Goal: Transaction & Acquisition: Purchase product/service

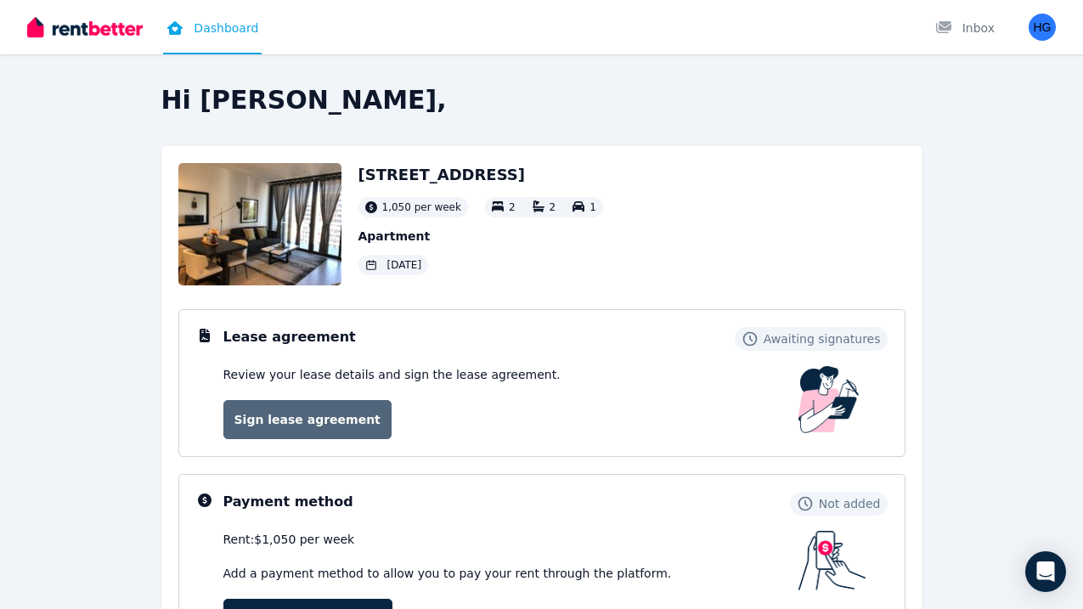
click at [322, 425] on link "Sign lease agreement" at bounding box center [307, 419] width 168 height 39
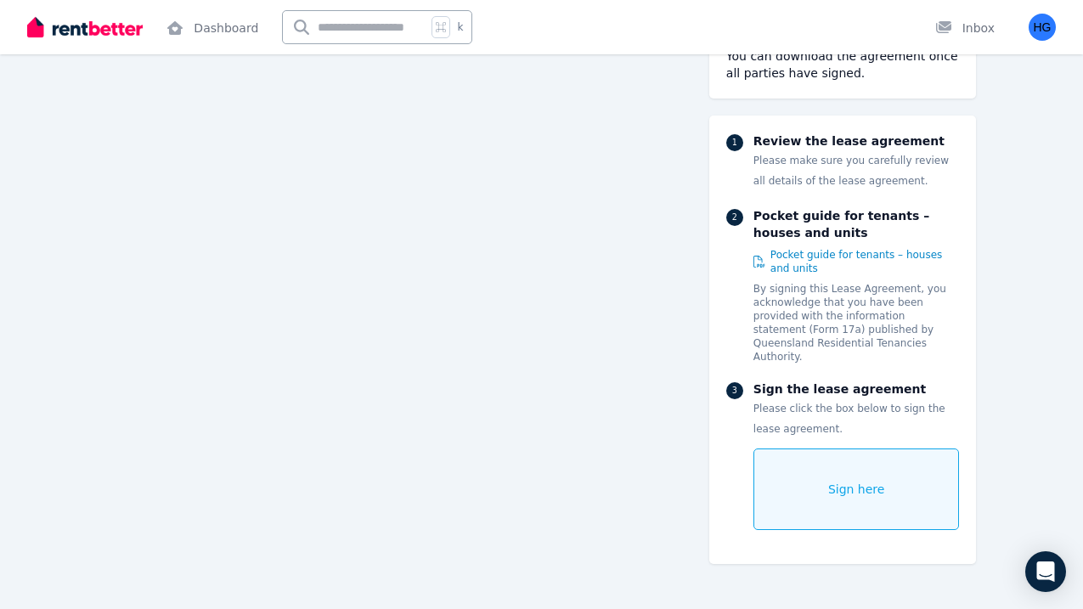
scroll to position [150, 0]
click at [782, 265] on span "Pocket guide for tenants – houses and units" at bounding box center [864, 261] width 189 height 27
click at [867, 481] on span "Sign here" at bounding box center [856, 489] width 57 height 17
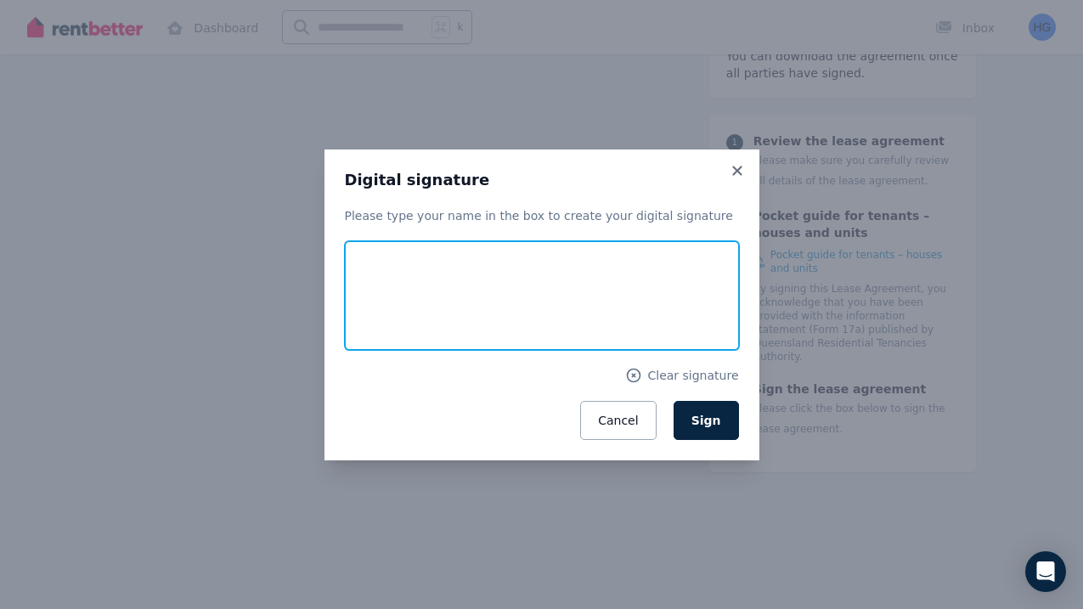
click at [456, 280] on input "text" at bounding box center [542, 295] width 394 height 109
click at [468, 308] on input "**********" at bounding box center [542, 295] width 394 height 109
type input "**********"
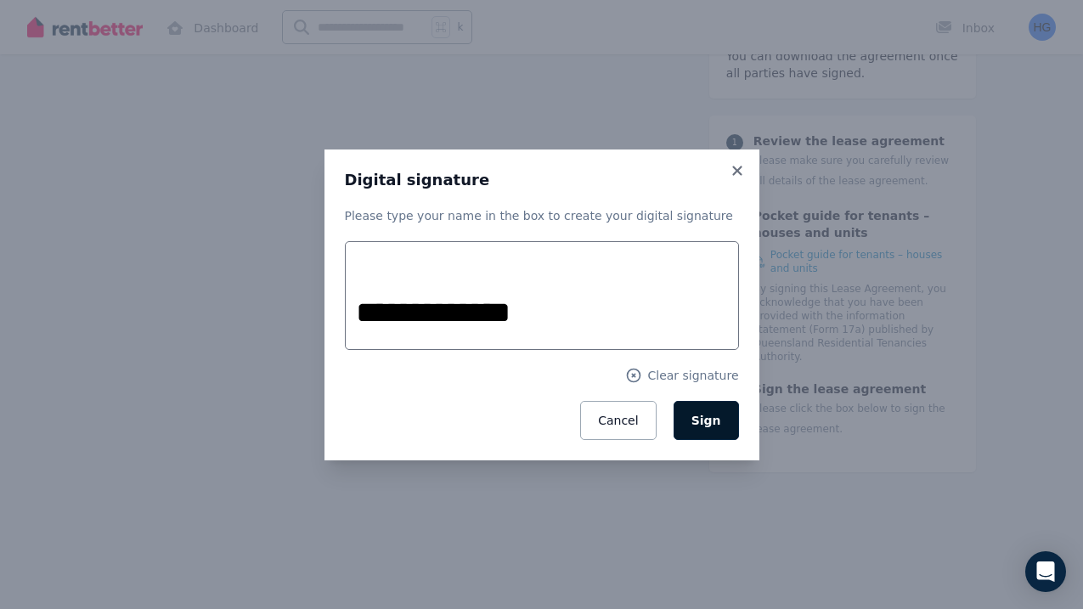
click at [713, 431] on button "Sign" at bounding box center [705, 420] width 65 height 39
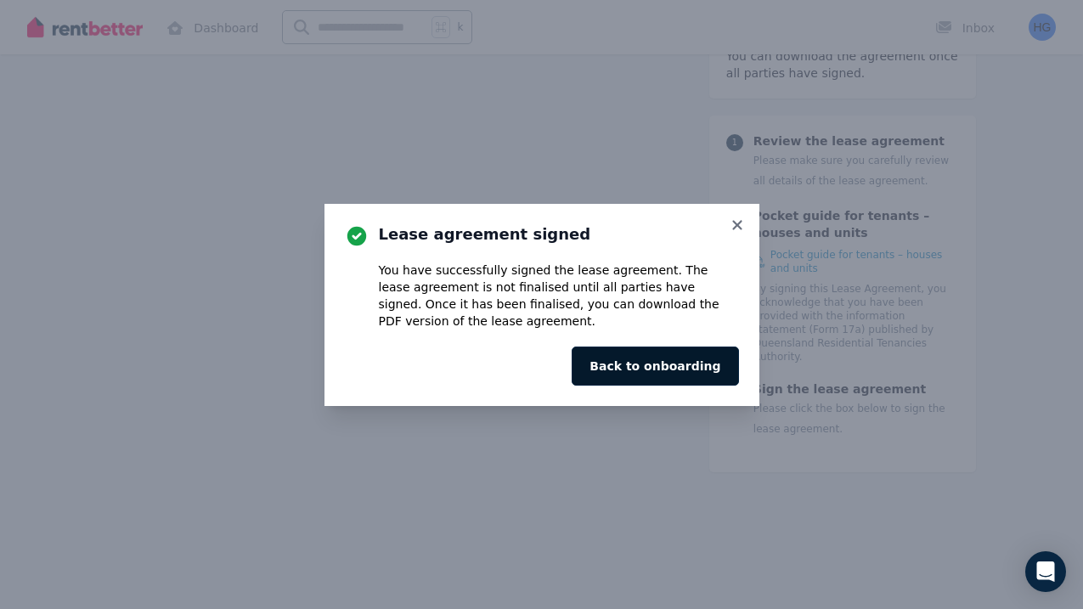
click at [657, 367] on button "Back to onboarding" at bounding box center [655, 366] width 166 height 39
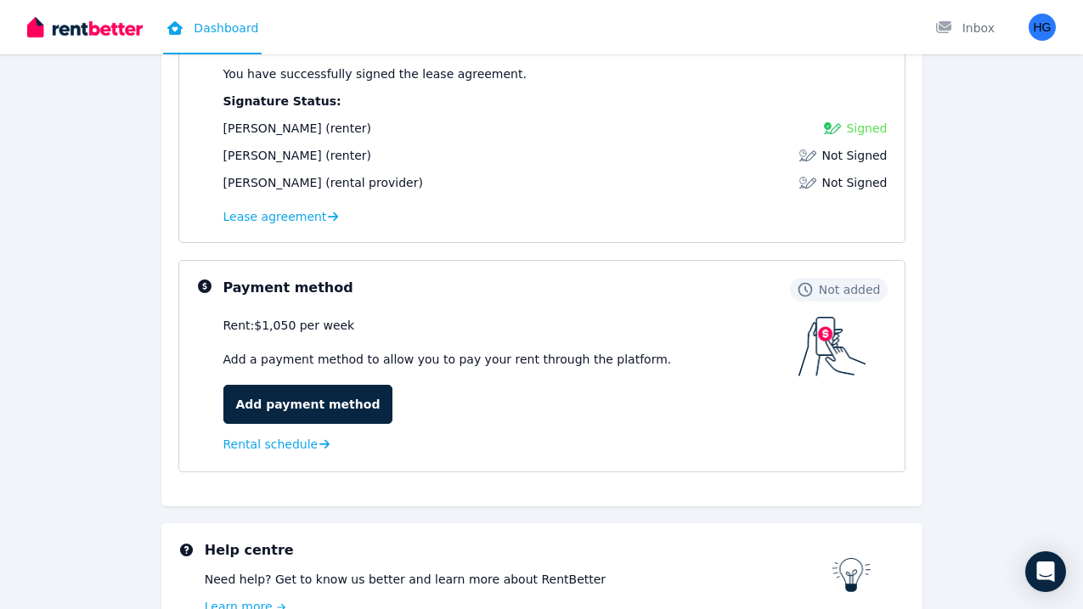
scroll to position [402, 0]
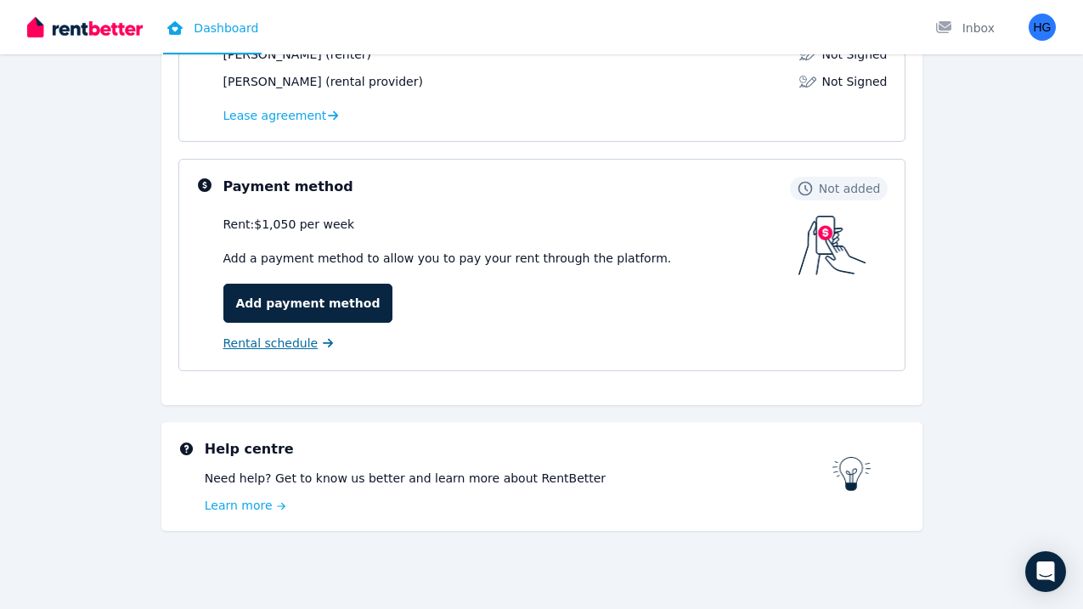
click at [291, 346] on span "Rental schedule" at bounding box center [270, 343] width 95 height 17
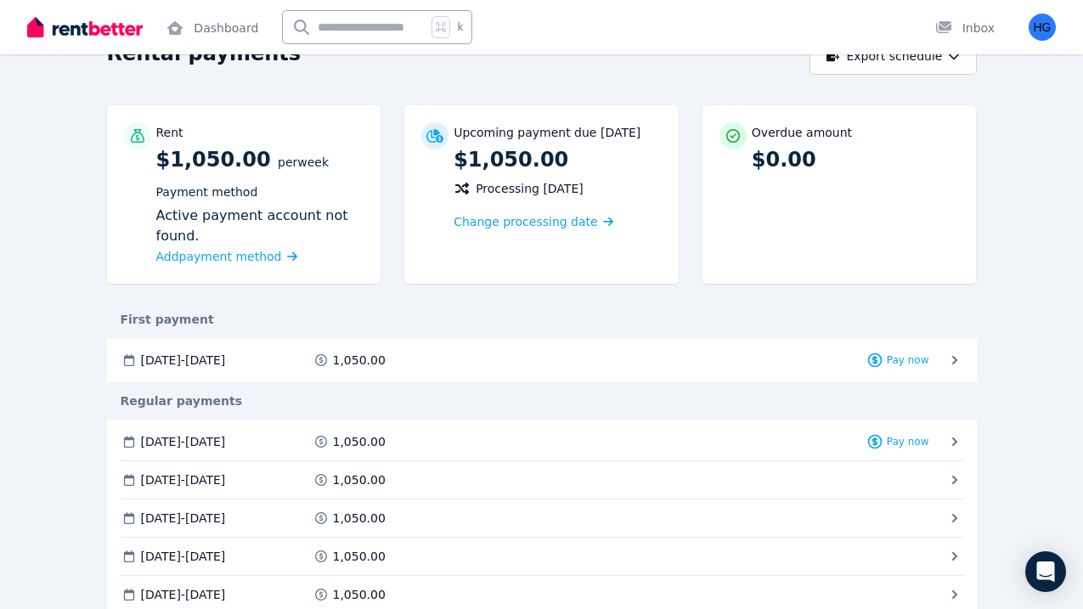
scroll to position [100, 0]
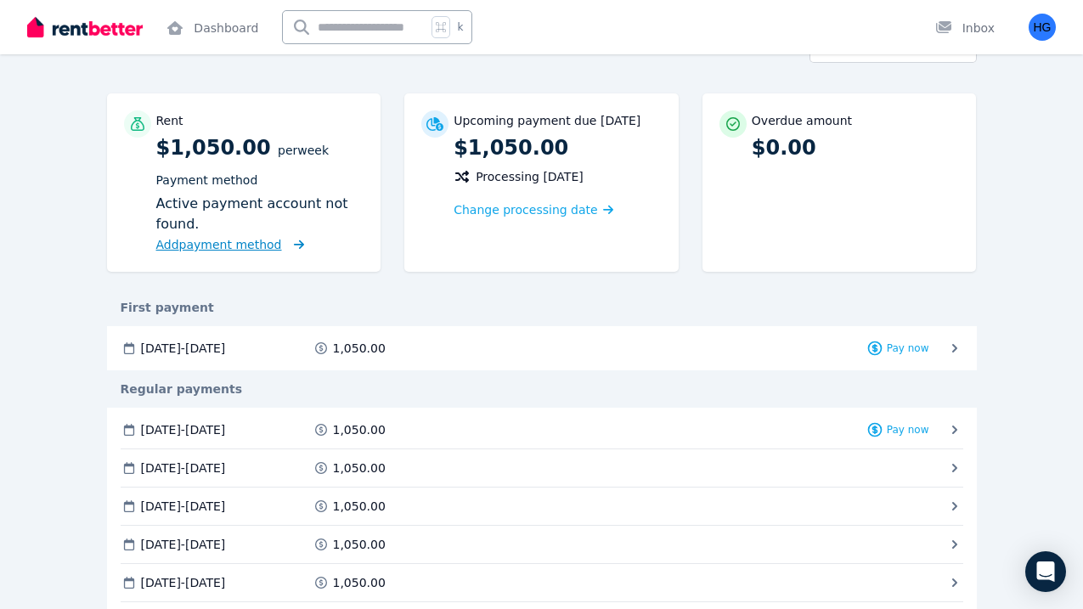
click at [241, 249] on span "Add payment method" at bounding box center [219, 245] width 126 height 14
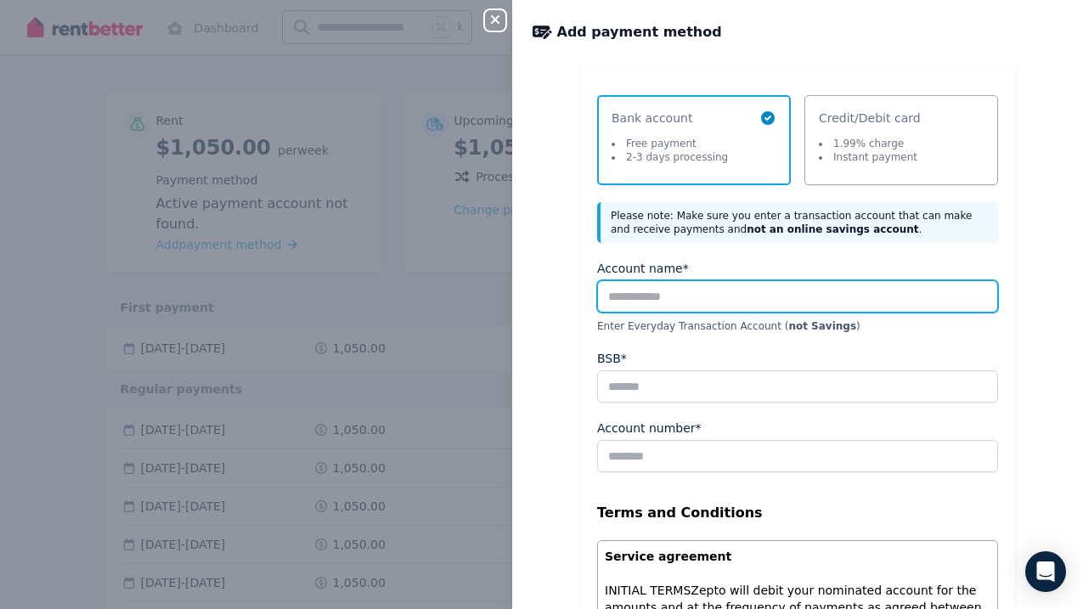
click at [682, 297] on input "Account name*" at bounding box center [797, 296] width 401 height 32
type input "**********"
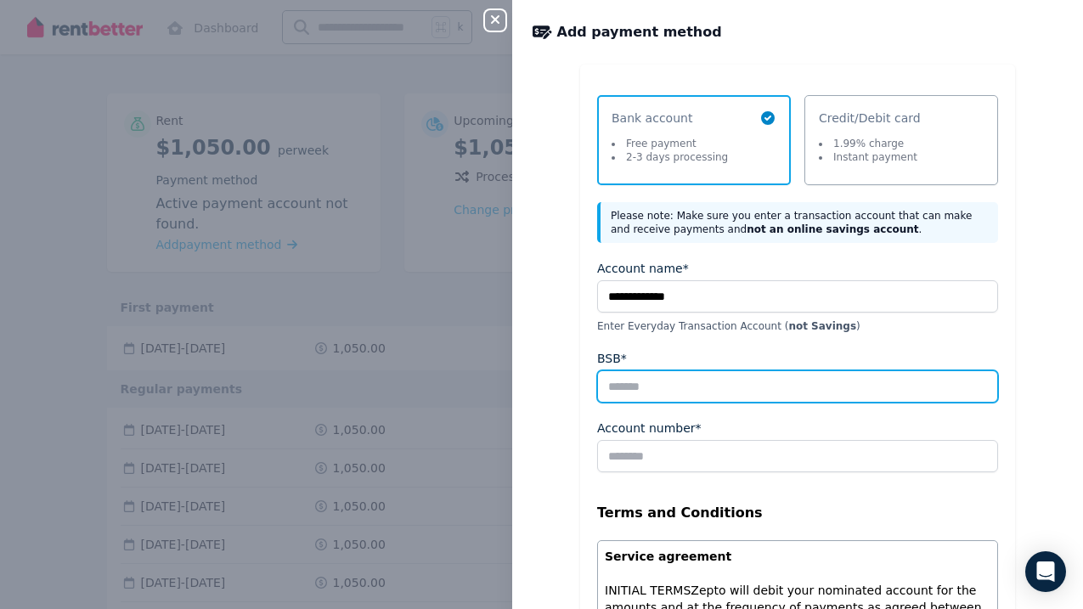
click at [662, 378] on input "BSB*" at bounding box center [797, 386] width 401 height 32
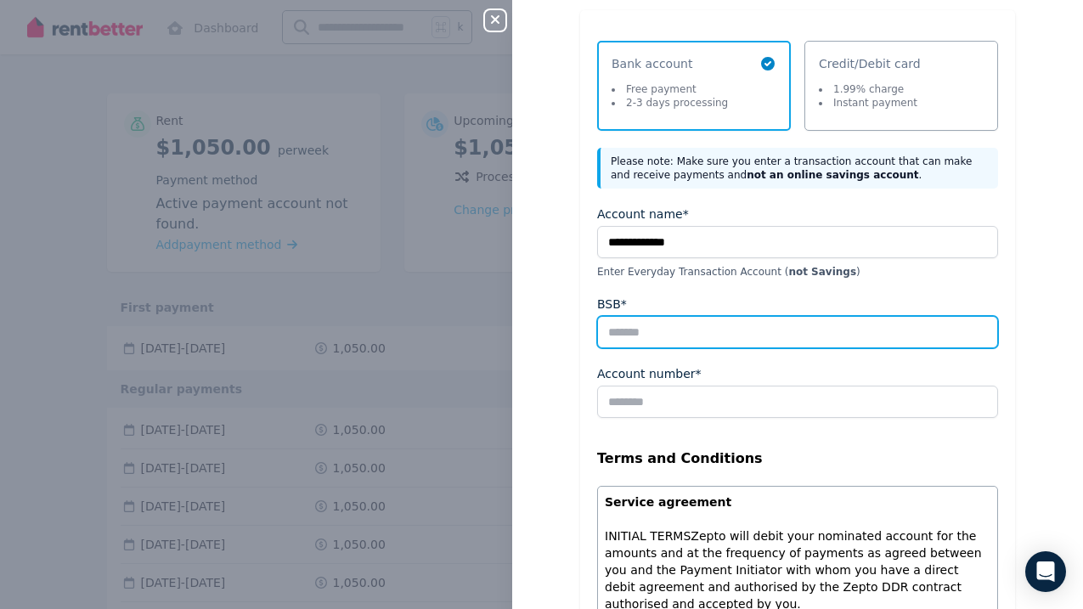
scroll to position [55, 0]
type input "******"
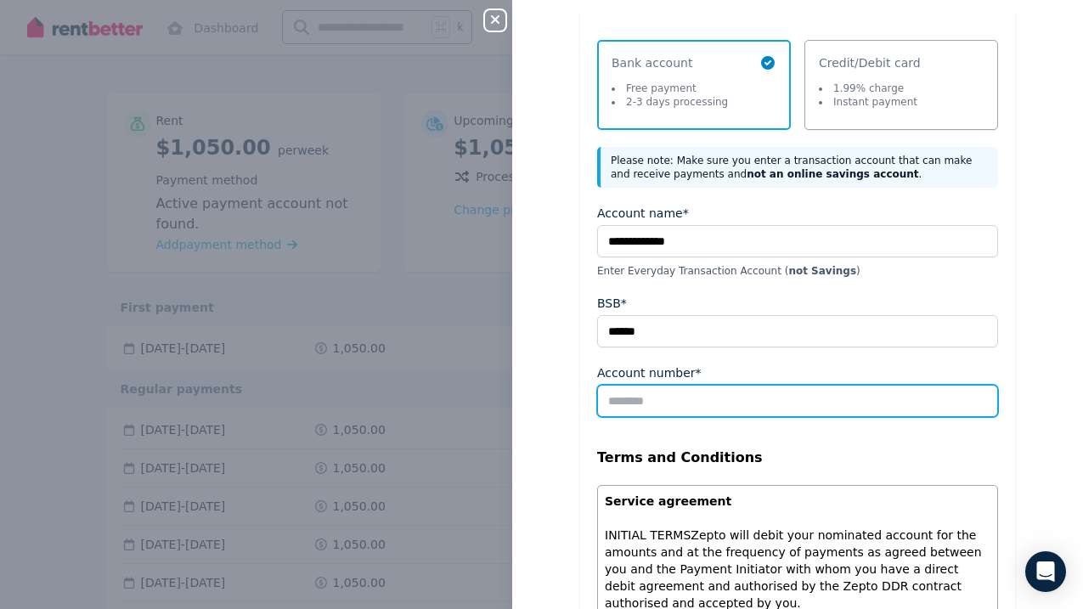
click at [645, 408] on input "Account number*" at bounding box center [797, 401] width 401 height 32
type input "********"
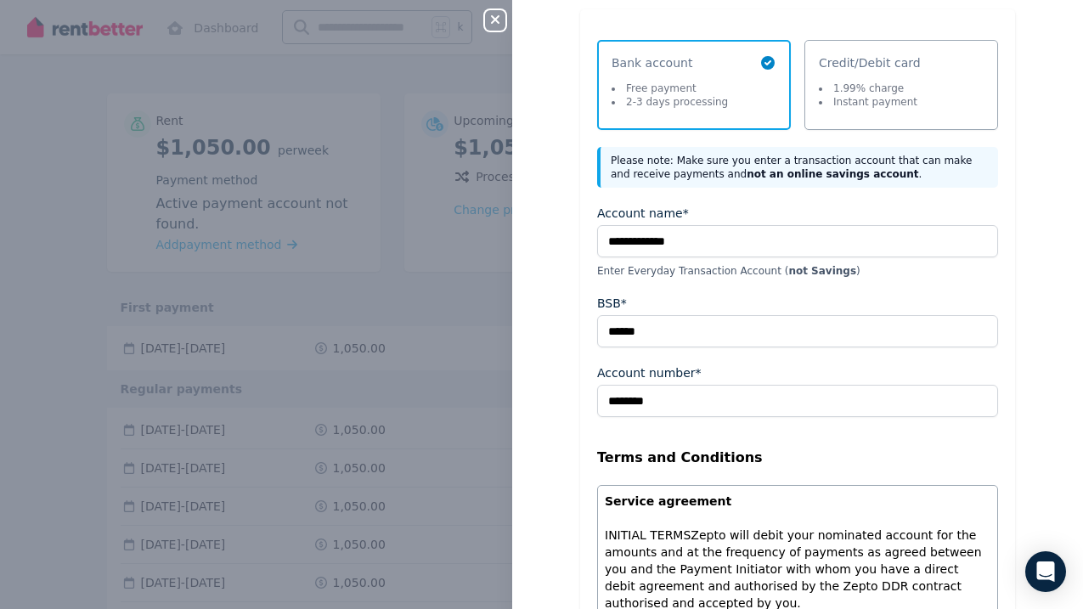
click at [578, 453] on div "**********" at bounding box center [797, 472] width 571 height 926
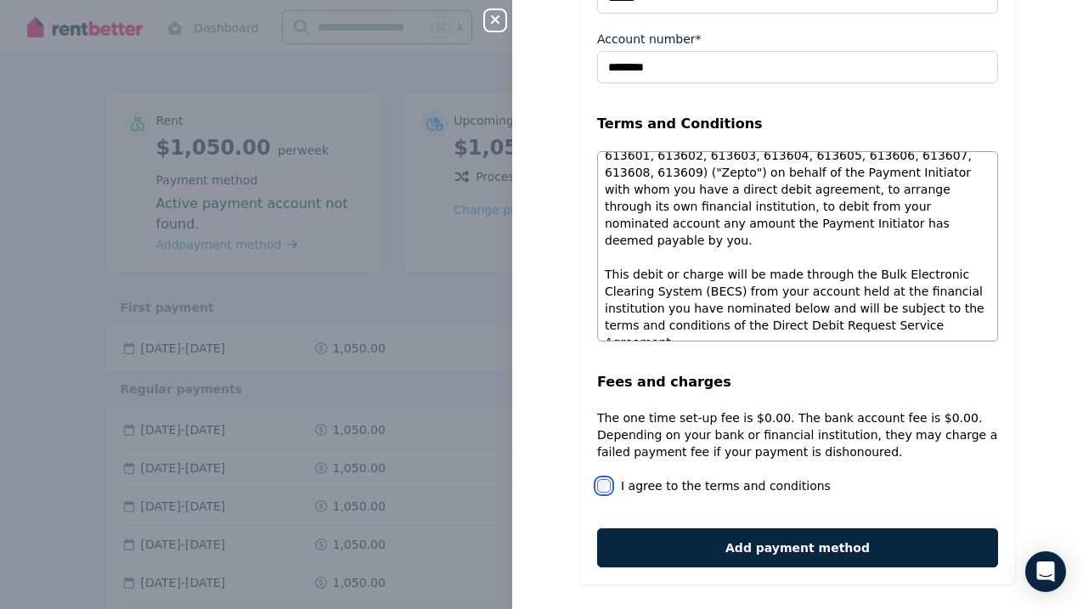
scroll to position [402, 0]
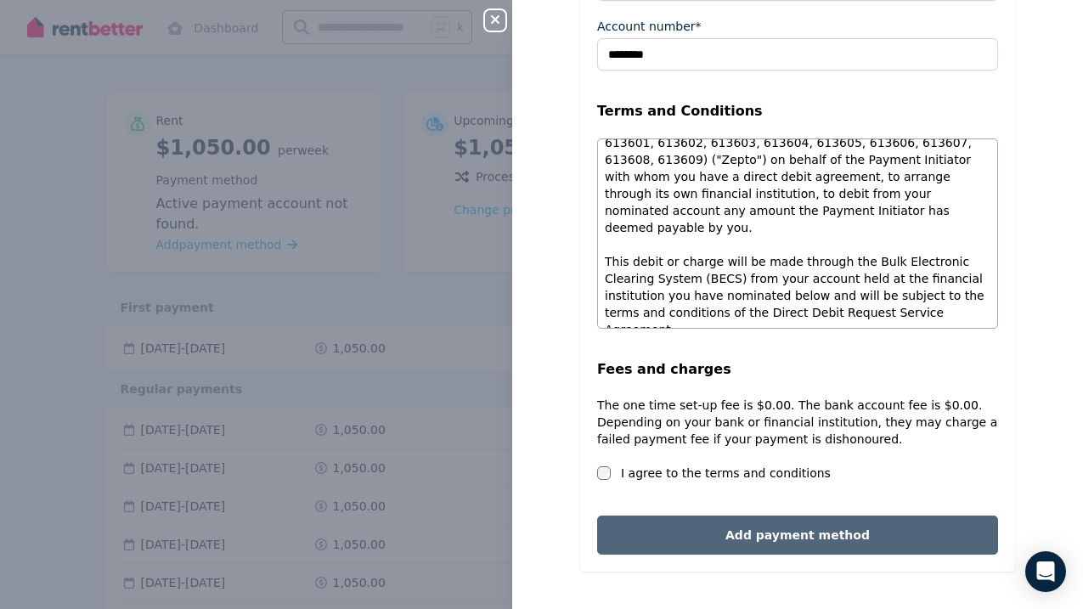
click at [735, 530] on button "Add payment method" at bounding box center [797, 535] width 401 height 39
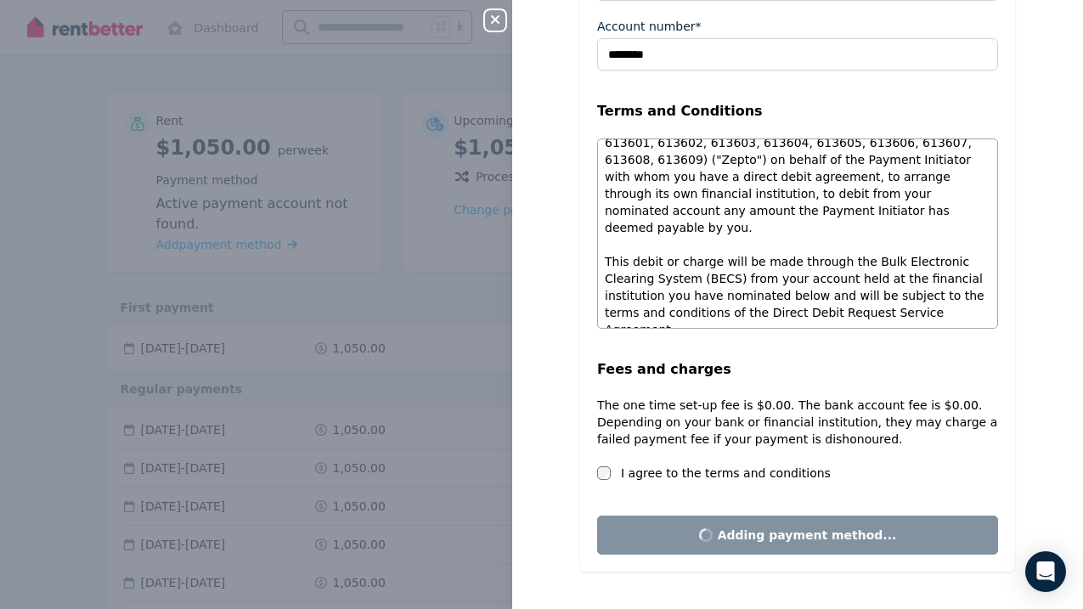
scroll to position [0, 0]
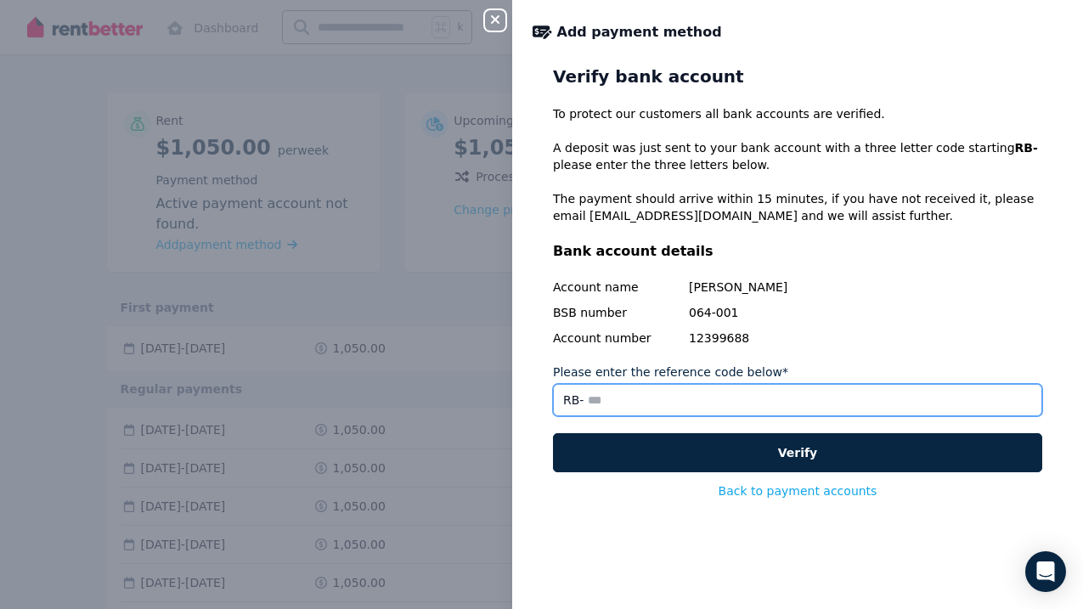
click at [628, 399] on input "Please enter the reference code below*" at bounding box center [797, 400] width 489 height 32
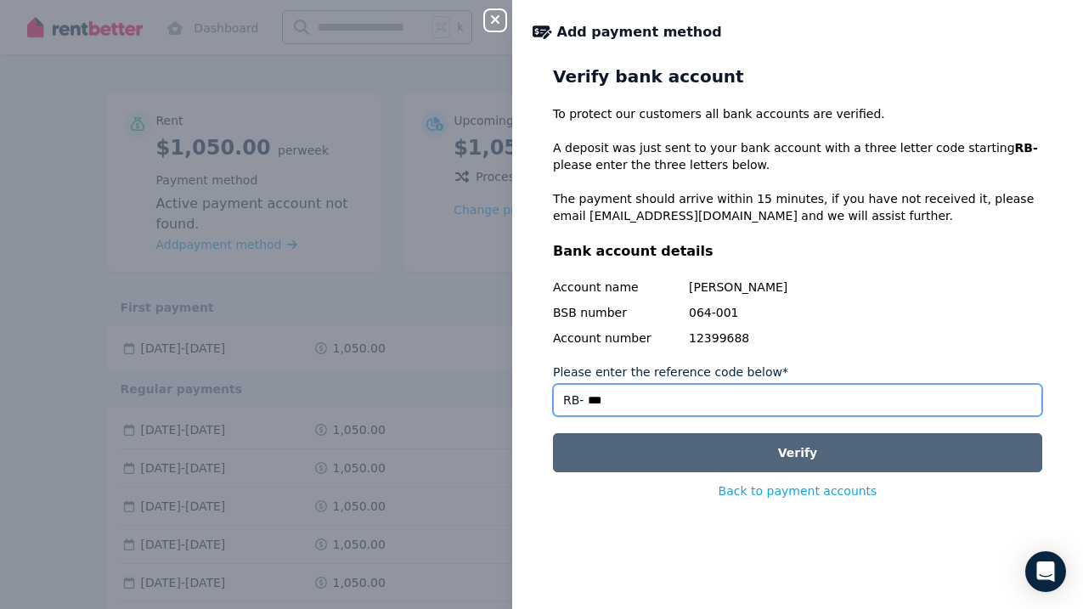
type input "***"
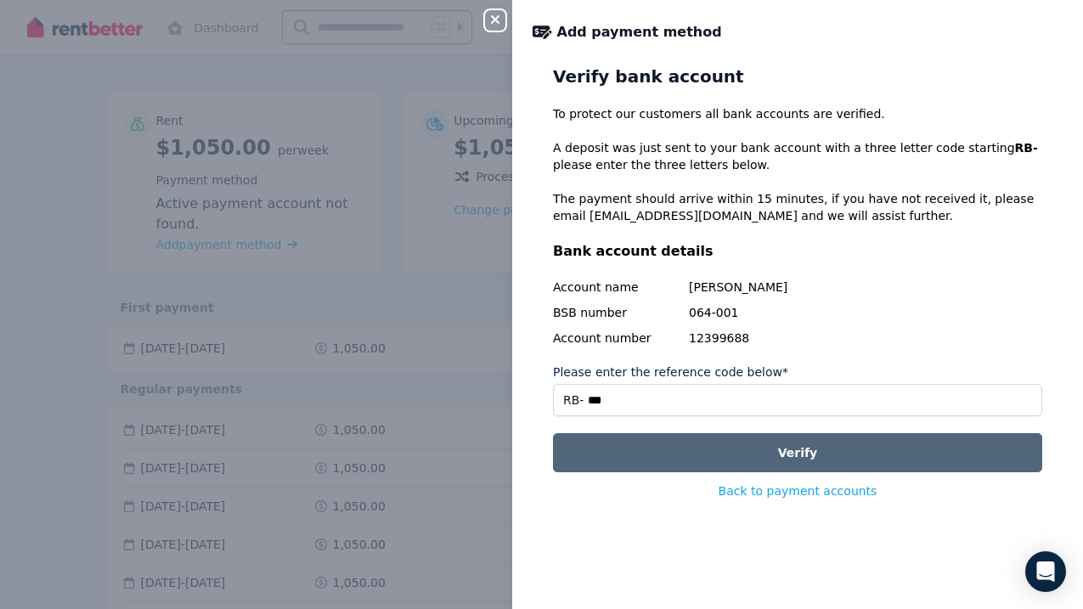
click at [777, 452] on button "Verify" at bounding box center [797, 452] width 489 height 39
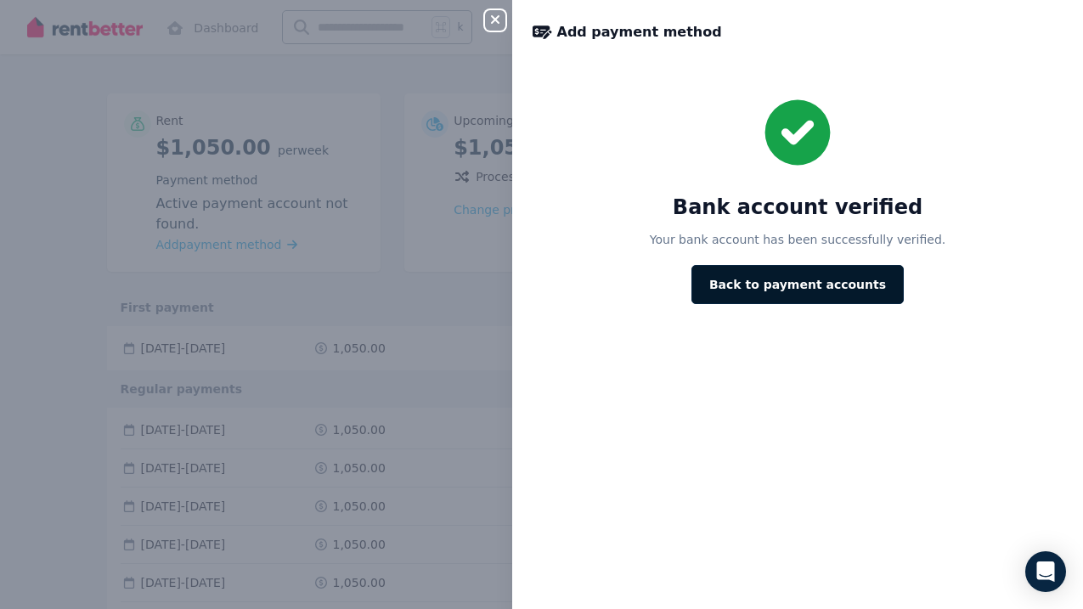
click at [780, 288] on button "Back to payment accounts" at bounding box center [797, 284] width 212 height 39
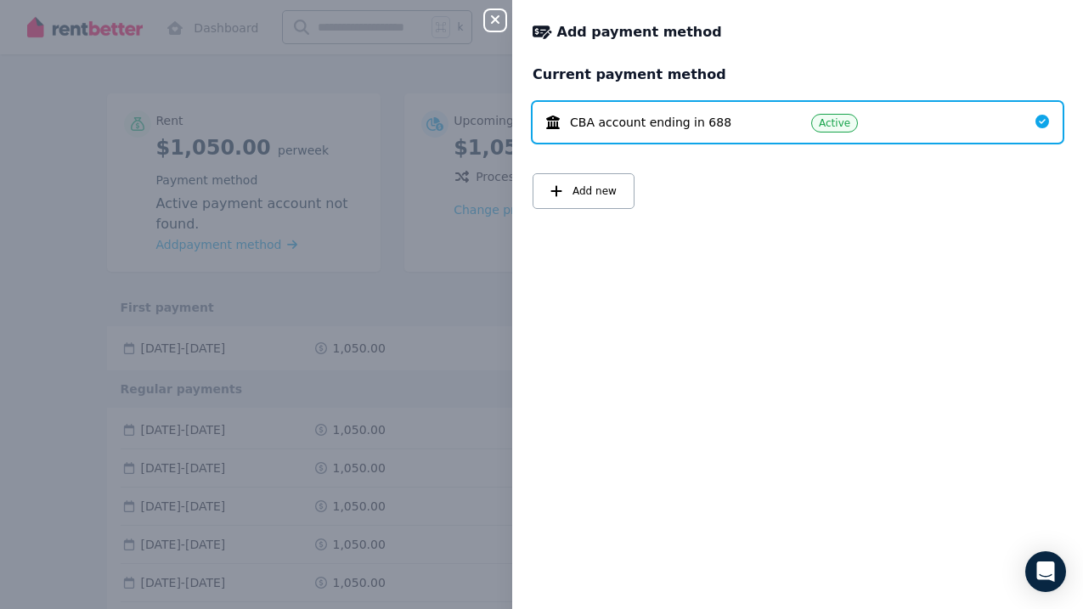
click at [497, 10] on button "Close panel" at bounding box center [495, 20] width 20 height 20
click at [507, 19] on div "Close panel" at bounding box center [502, 15] width 34 height 31
click at [494, 20] on icon "button" at bounding box center [495, 19] width 8 height 8
click at [420, 155] on div "Close panel Add payment method Current payment method CBA account ending in 688…" at bounding box center [541, 304] width 1083 height 609
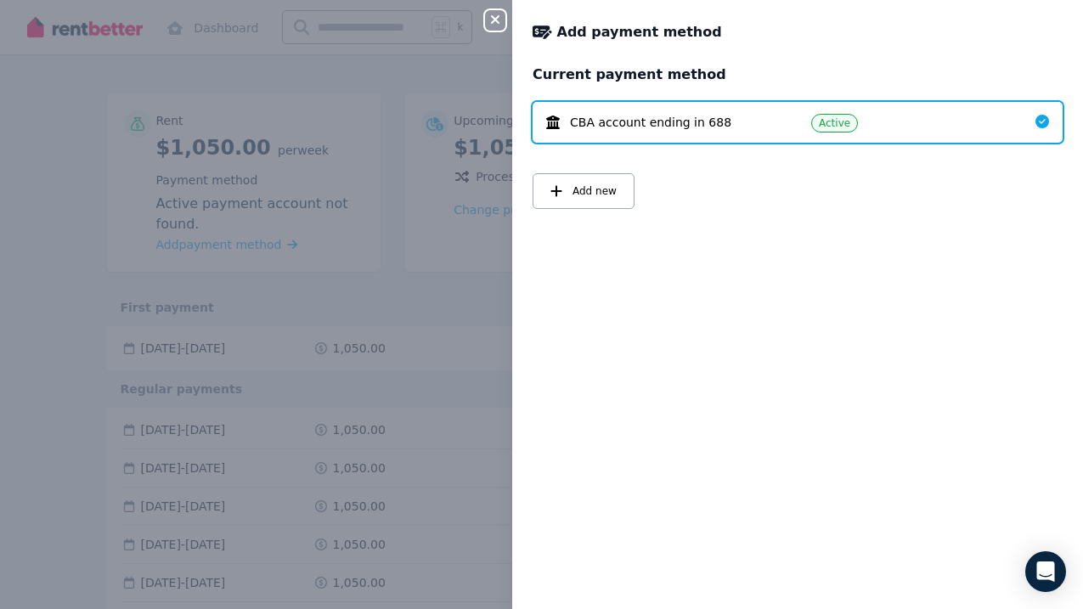
click at [733, 124] on div "CBA account ending in 688" at bounding box center [665, 122] width 238 height 17
click at [732, 76] on h2 "Current payment method" at bounding box center [797, 75] width 530 height 20
click at [603, 197] on span "Add new" at bounding box center [594, 191] width 44 height 14
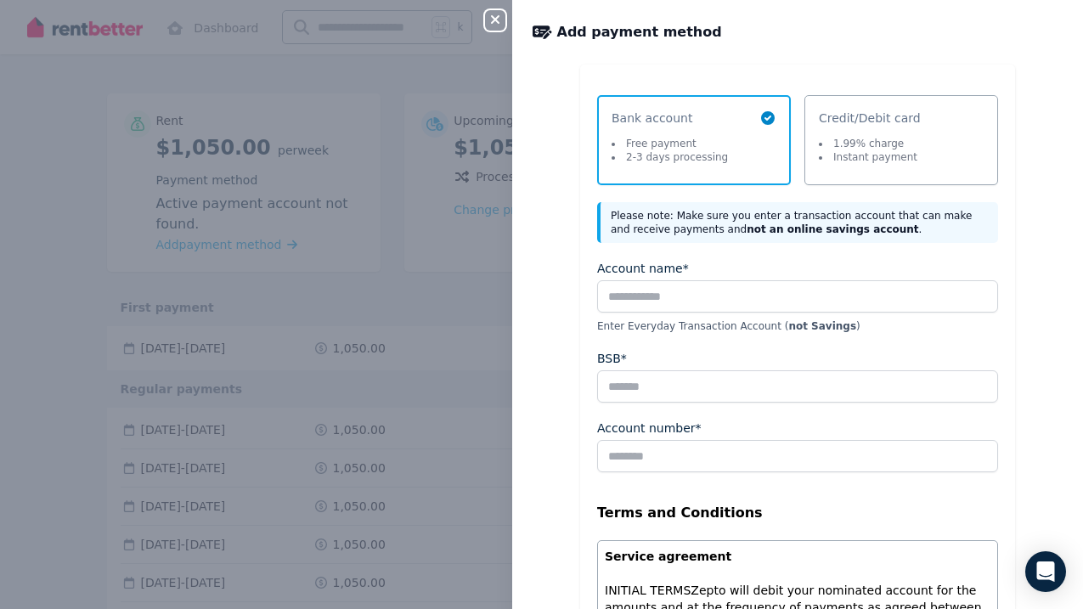
scroll to position [436, 0]
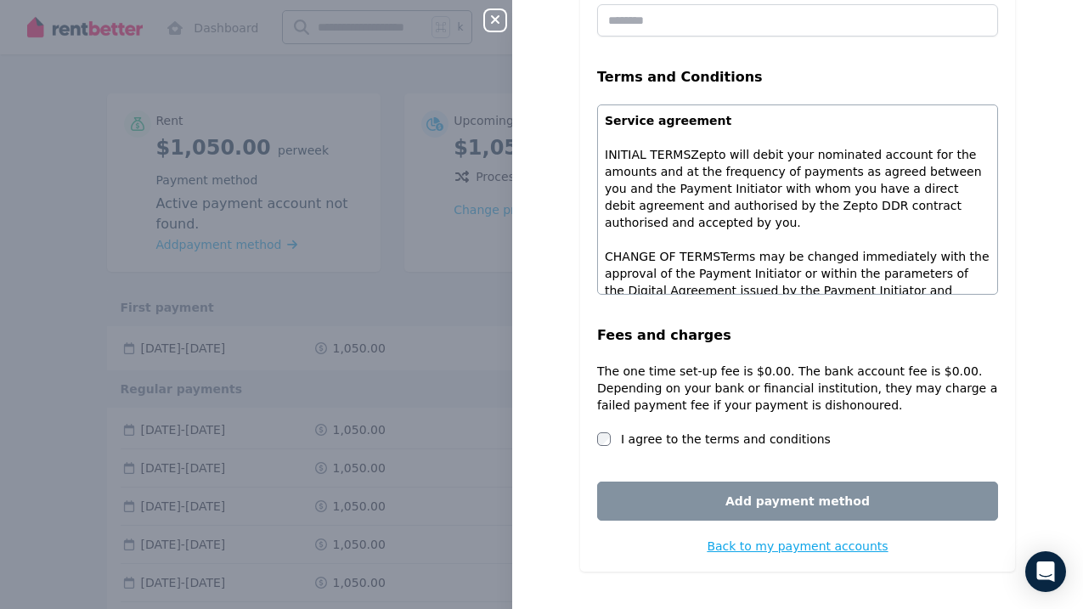
click at [769, 544] on span "Back to my payment accounts" at bounding box center [797, 546] width 181 height 14
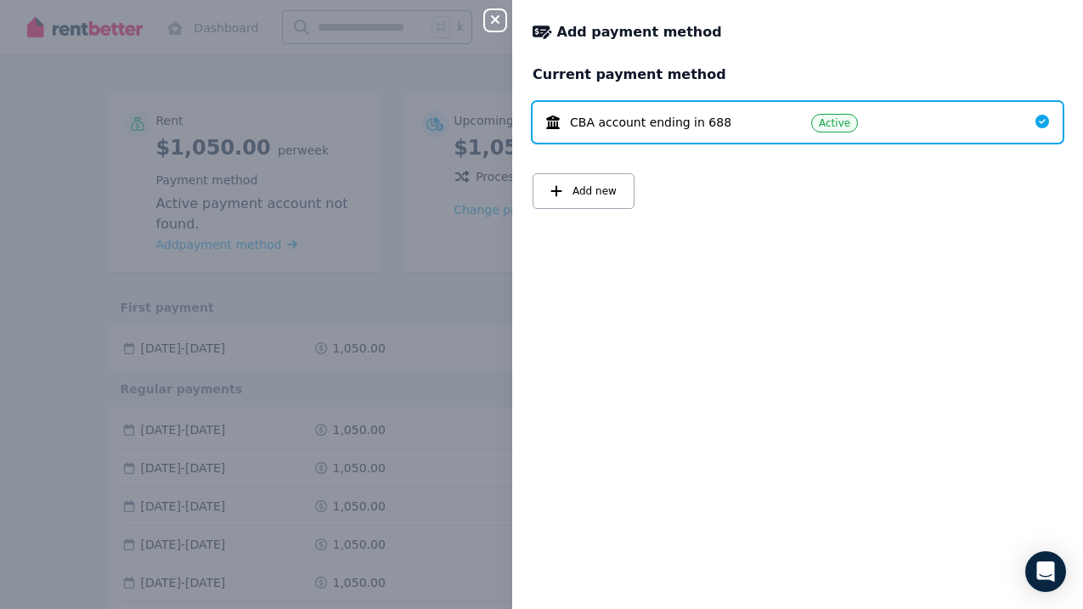
scroll to position [0, 0]
click at [413, 284] on div "Close panel Add payment method Current payment method CBA account ending in 688…" at bounding box center [541, 304] width 1083 height 609
click at [498, 30] on button "Close panel" at bounding box center [495, 20] width 20 height 20
click at [498, 21] on icon "button" at bounding box center [495, 20] width 20 height 14
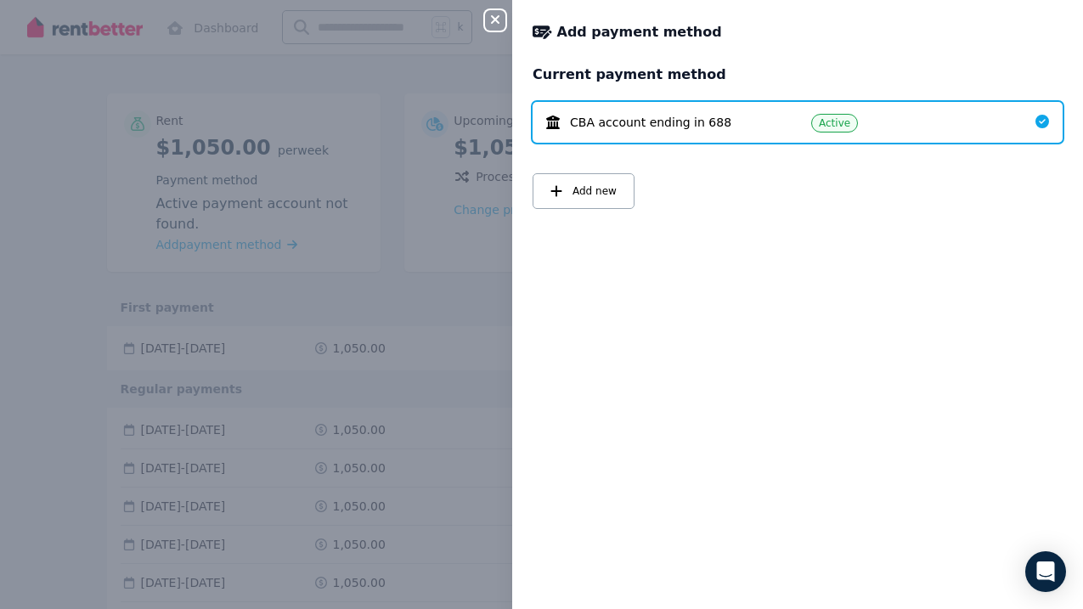
click at [317, 120] on div "Close panel Add payment method Current payment method CBA account ending in 688…" at bounding box center [541, 304] width 1083 height 609
click at [149, 206] on div "Close panel Add payment method Current payment method CBA account ending in 688…" at bounding box center [541, 304] width 1083 height 609
click at [1044, 566] on icon "Open Intercom Messenger" at bounding box center [1045, 572] width 20 height 22
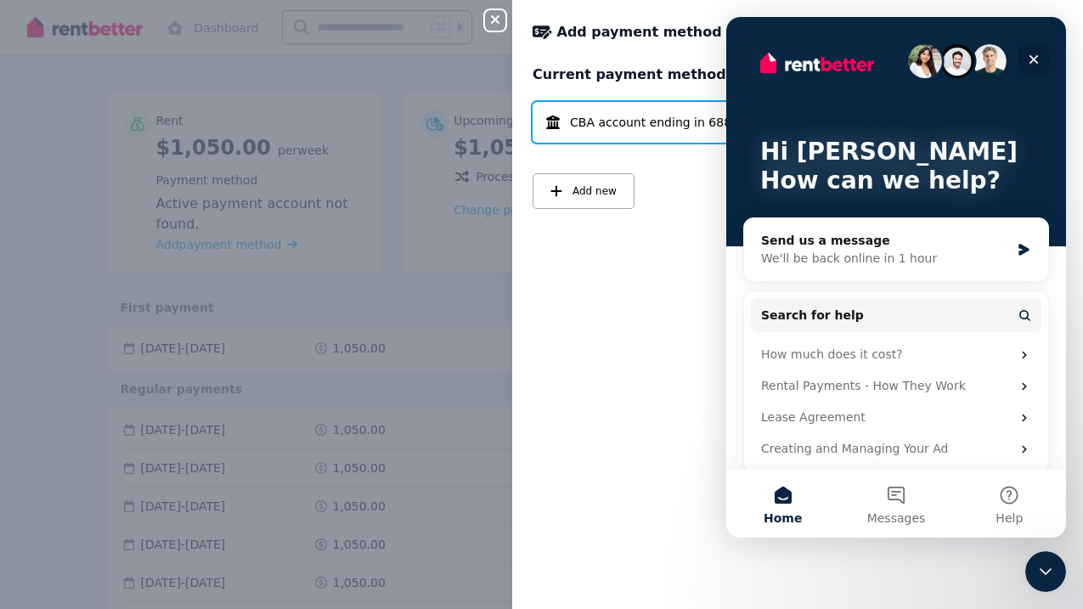
click at [1033, 64] on icon "Close" at bounding box center [1034, 60] width 14 height 14
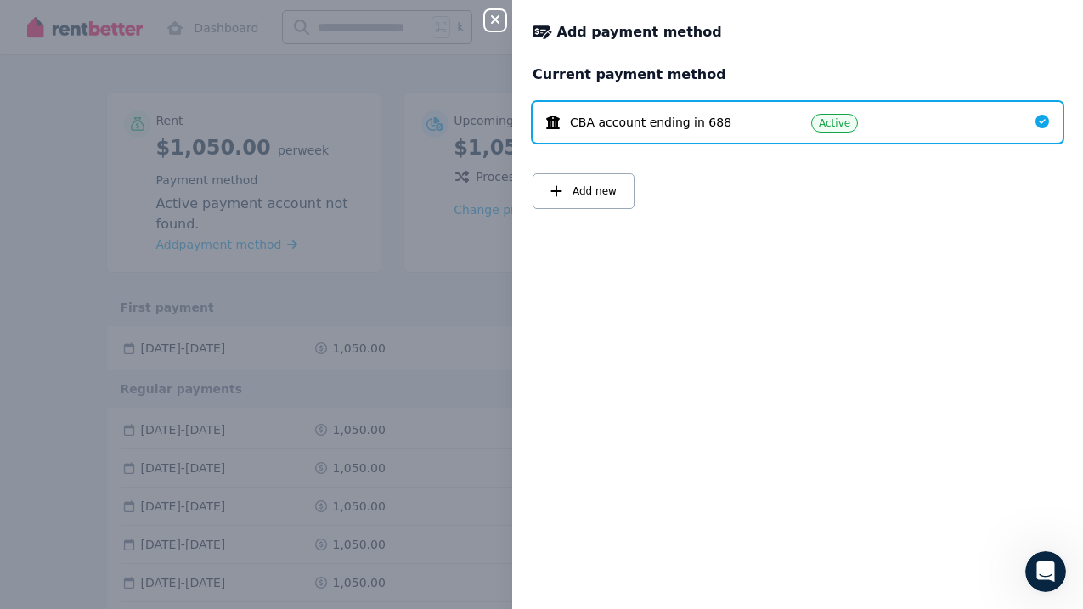
click at [431, 227] on div "Close panel Add payment method Current payment method CBA account ending in 688…" at bounding box center [541, 304] width 1083 height 609
click at [371, 208] on div "Close panel Add payment method Current payment method CBA account ending in 688…" at bounding box center [541, 304] width 1083 height 609
click at [341, 217] on div "Close panel Add payment method Current payment method CBA account ending in 688…" at bounding box center [541, 304] width 1083 height 609
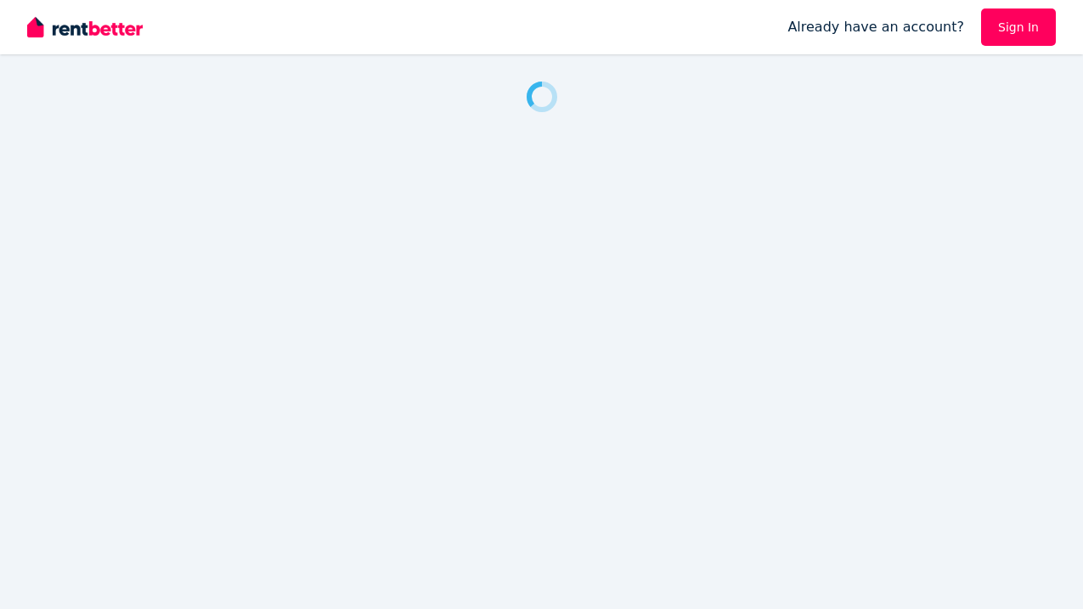
click at [1034, 34] on link "Sign In" at bounding box center [1018, 26] width 75 height 37
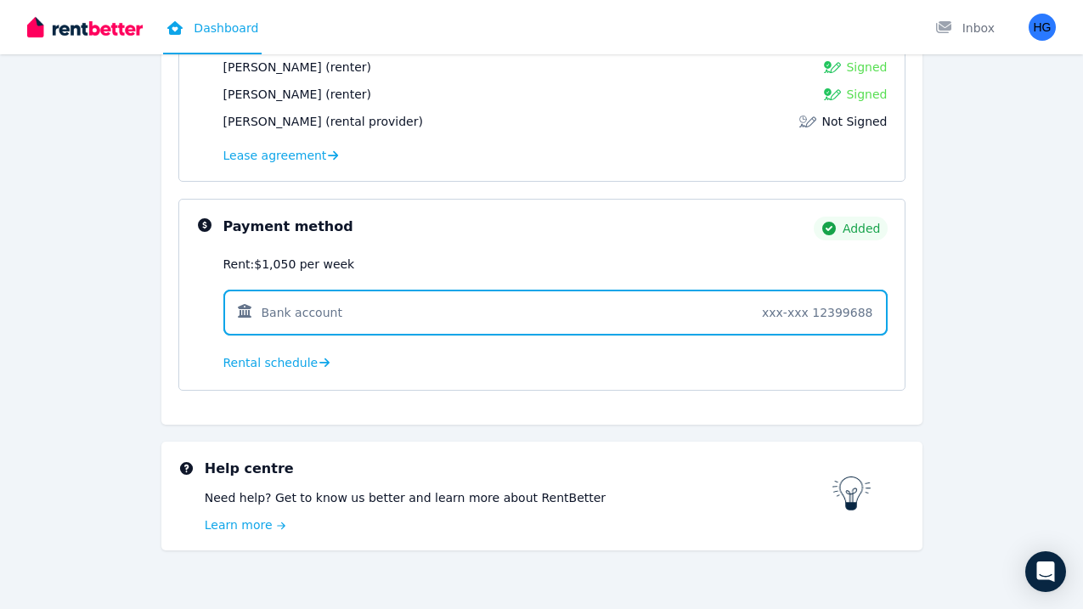
scroll to position [363, 0]
click at [297, 364] on span "Rental schedule" at bounding box center [270, 361] width 95 height 17
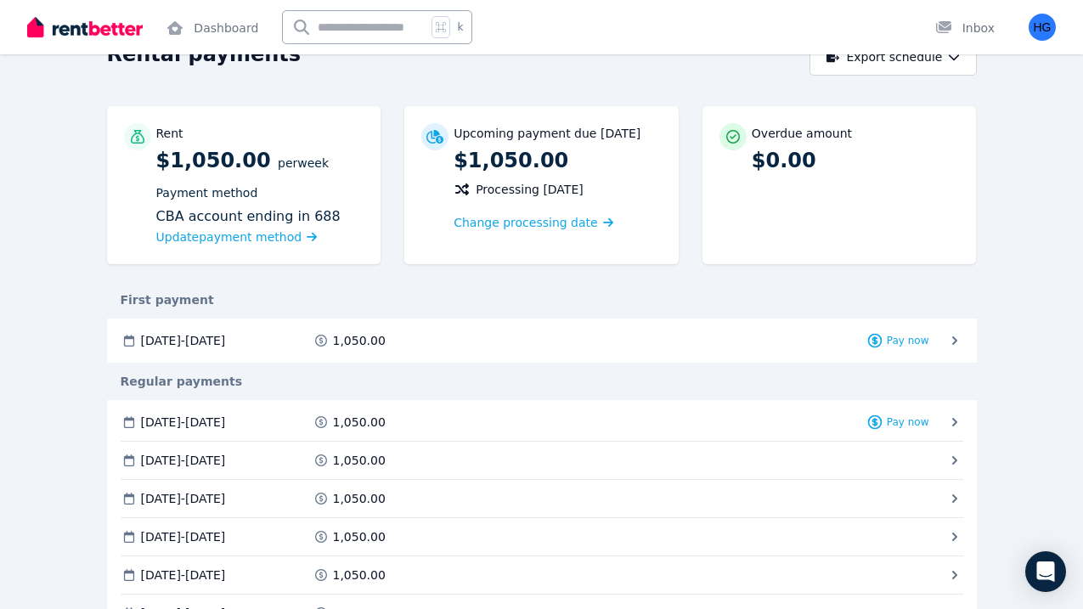
scroll to position [67, 0]
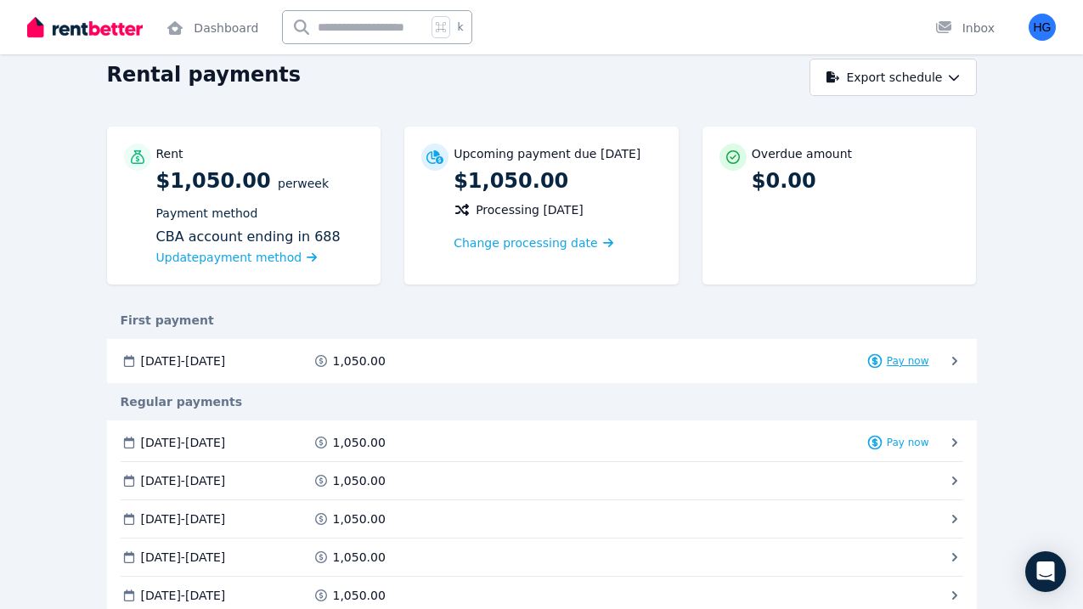
click at [909, 362] on span "Pay now" at bounding box center [908, 361] width 42 height 14
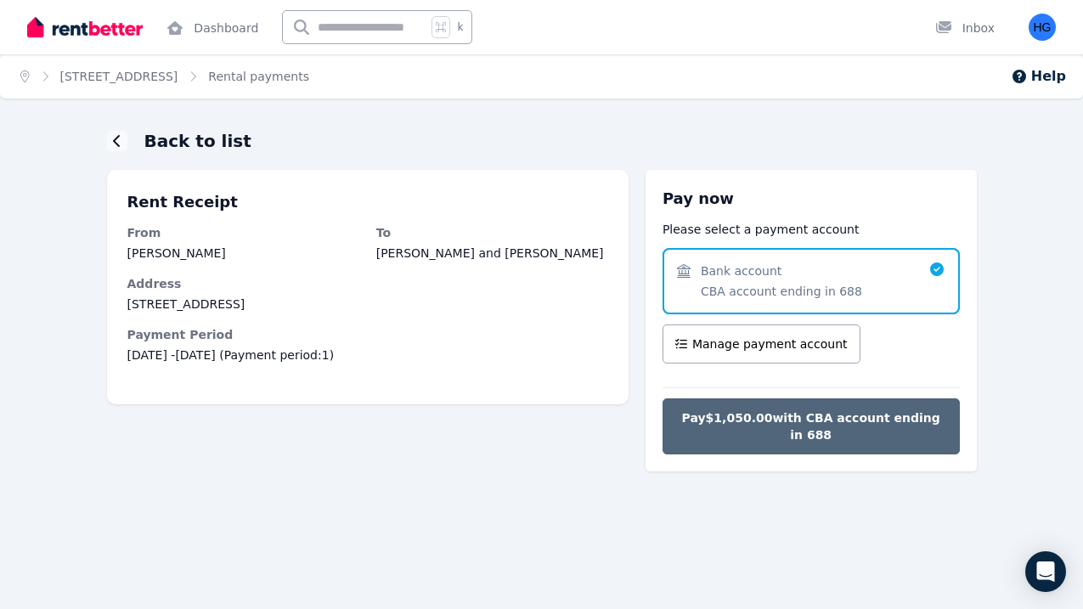
click at [772, 430] on span "Pay $1,050.00 with CBA account ending in 688" at bounding box center [811, 426] width 262 height 34
